Goal: Task Accomplishment & Management: Use online tool/utility

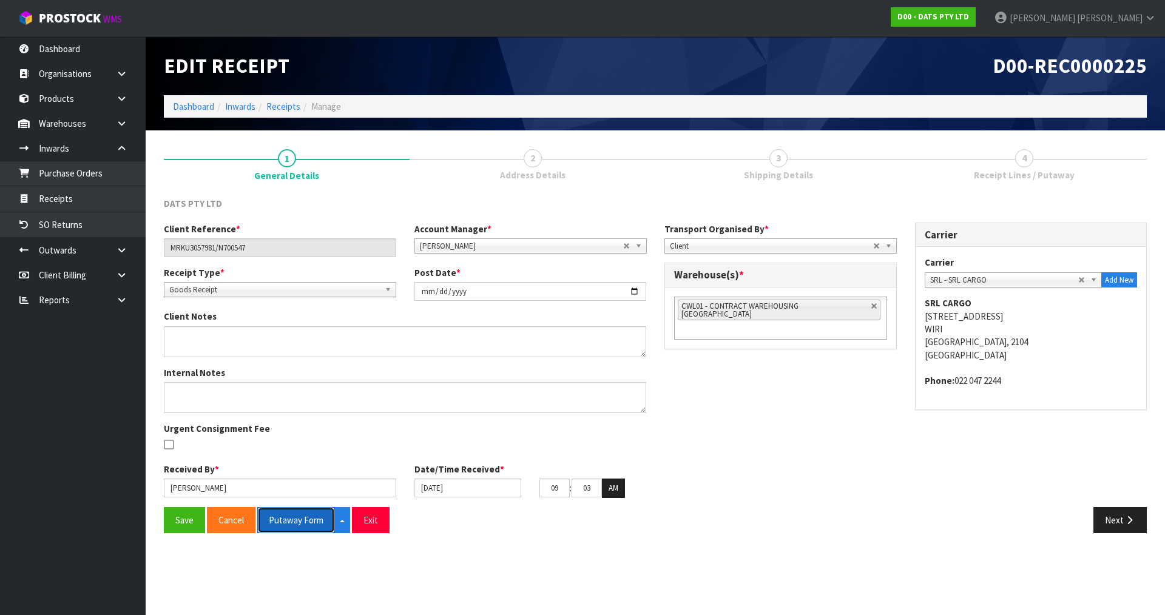
click at [274, 523] on button "Putaway Form" at bounding box center [296, 520] width 78 height 26
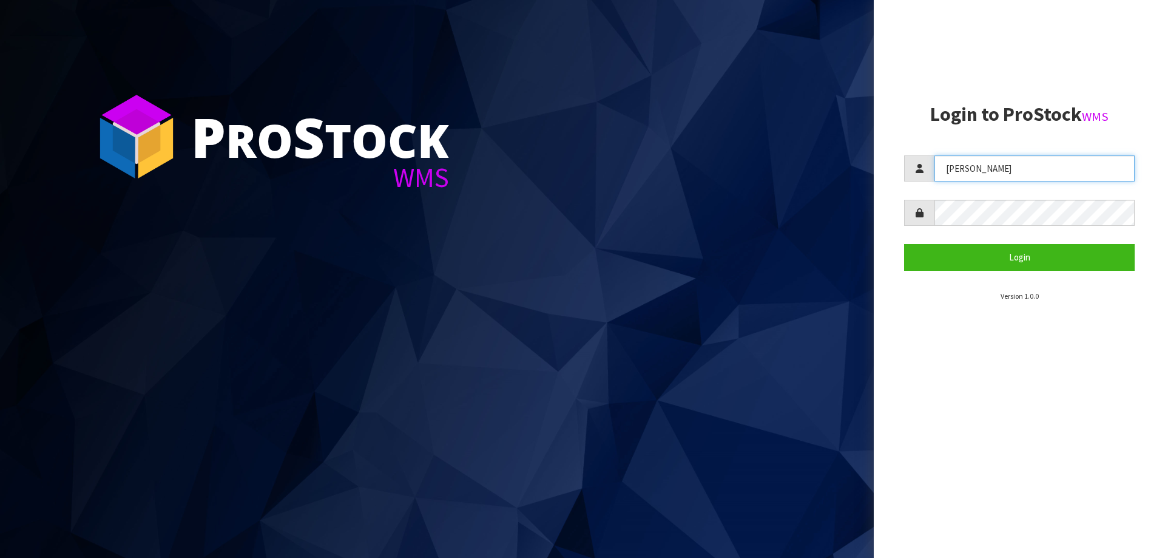
click at [1008, 177] on input "[PERSON_NAME]" at bounding box center [1035, 168] width 200 height 26
type input "Mana"
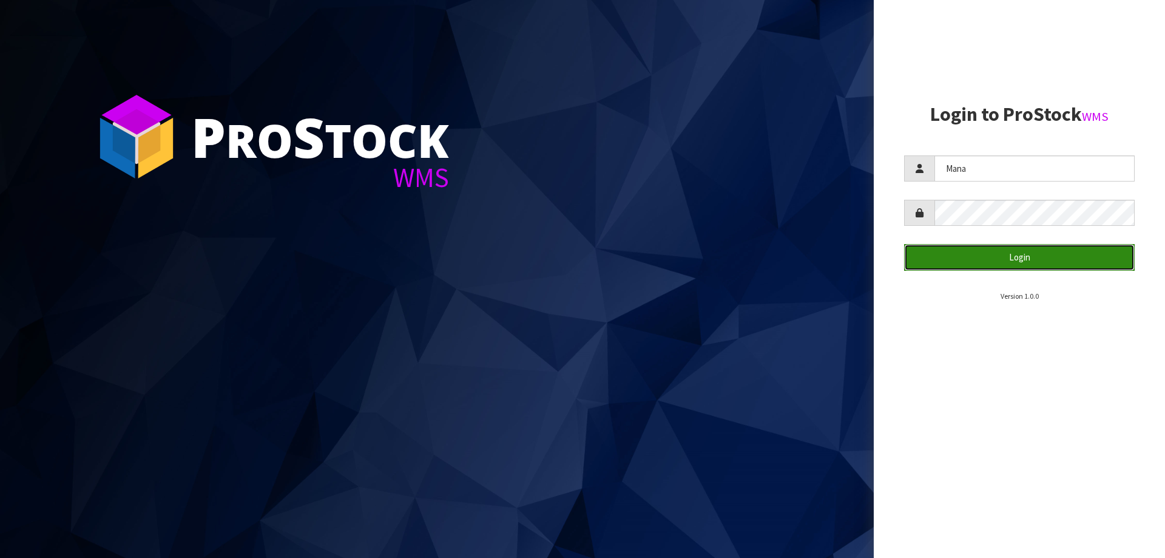
click at [1018, 258] on button "Login" at bounding box center [1019, 257] width 231 height 26
